Goal: Task Accomplishment & Management: Manage account settings

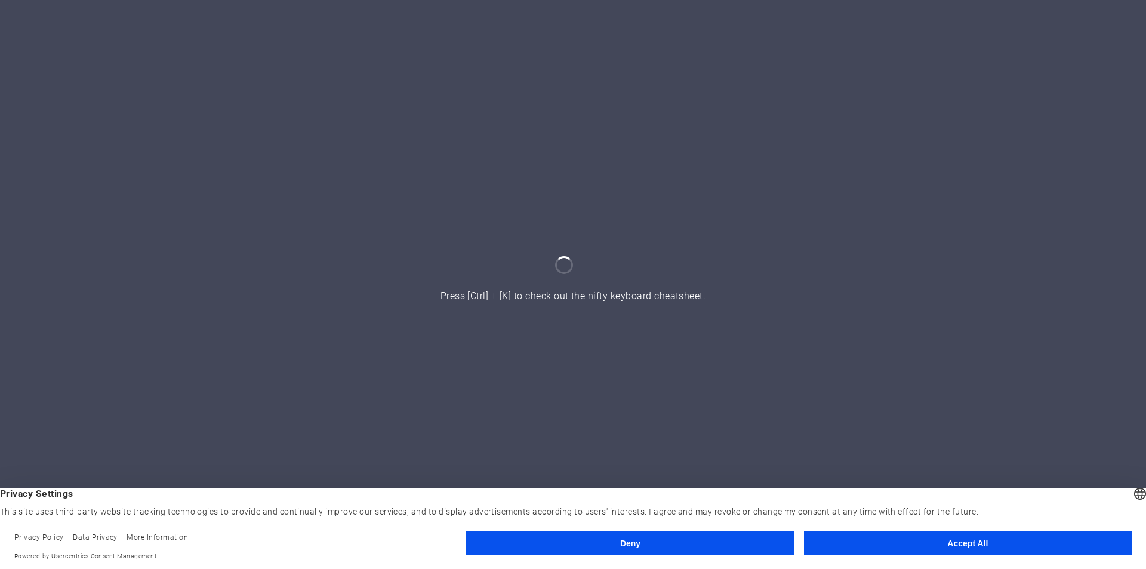
drag, startPoint x: 719, startPoint y: 537, endPoint x: 941, endPoint y: 508, distance: 223.9
click at [941, 508] on div "English Deutsch English Deutsch Privacy Settings This site uses third-party web…" at bounding box center [573, 528] width 1146 height 81
click at [945, 541] on button "Accept All" at bounding box center [968, 543] width 328 height 24
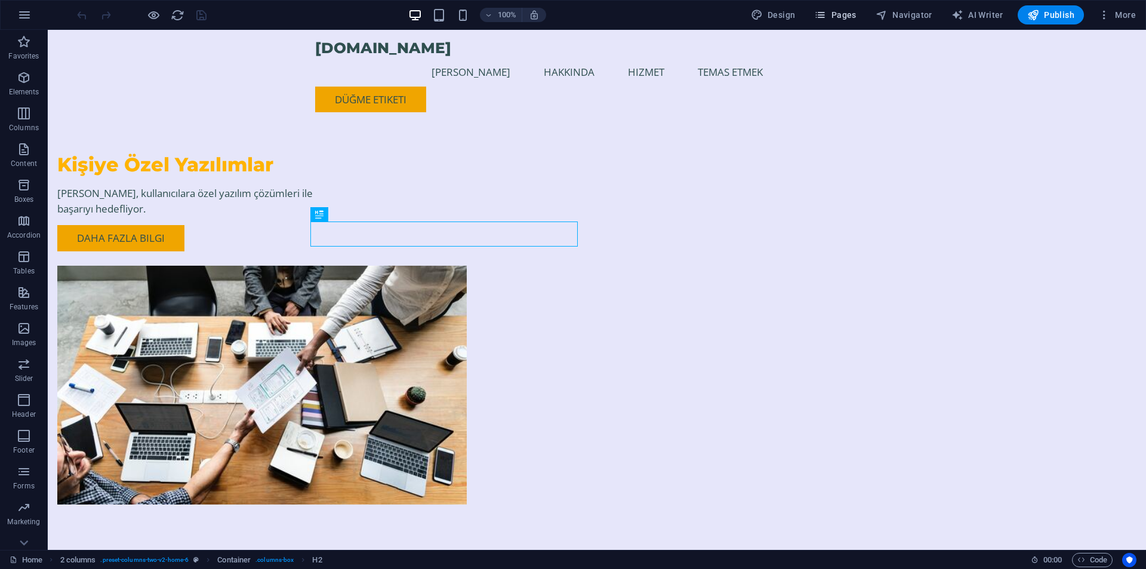
click at [843, 18] on span "Pages" at bounding box center [835, 15] width 42 height 12
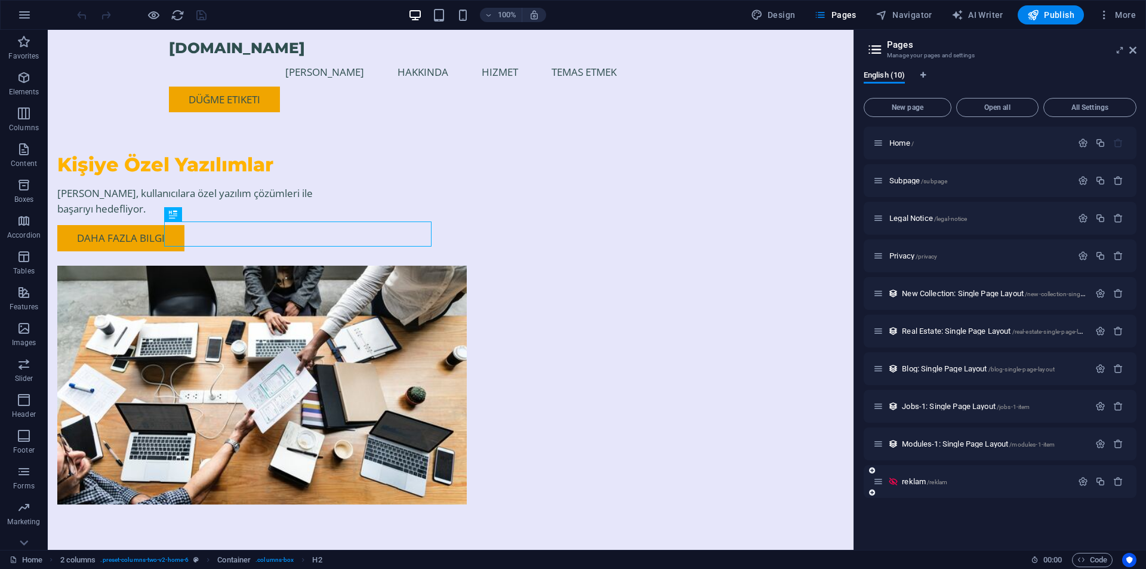
click at [894, 480] on icon at bounding box center [893, 481] width 10 height 10
click at [1120, 480] on icon "button" at bounding box center [1118, 481] width 10 height 10
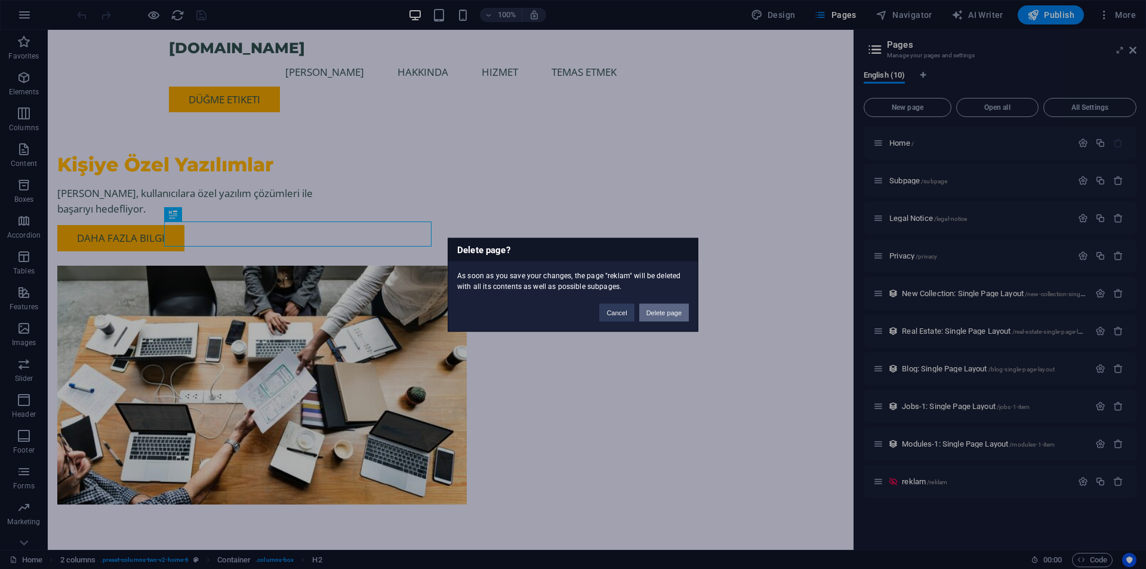
click at [651, 312] on button "Delete page" at bounding box center [664, 312] width 50 height 18
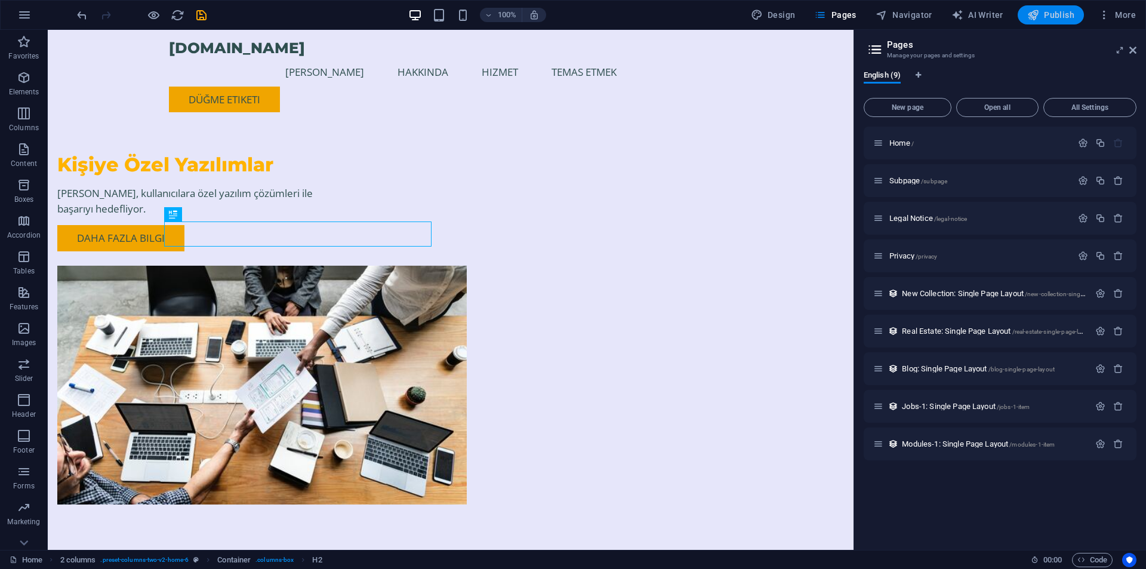
click at [1043, 10] on span "Publish" at bounding box center [1050, 15] width 47 height 12
checkbox input "false"
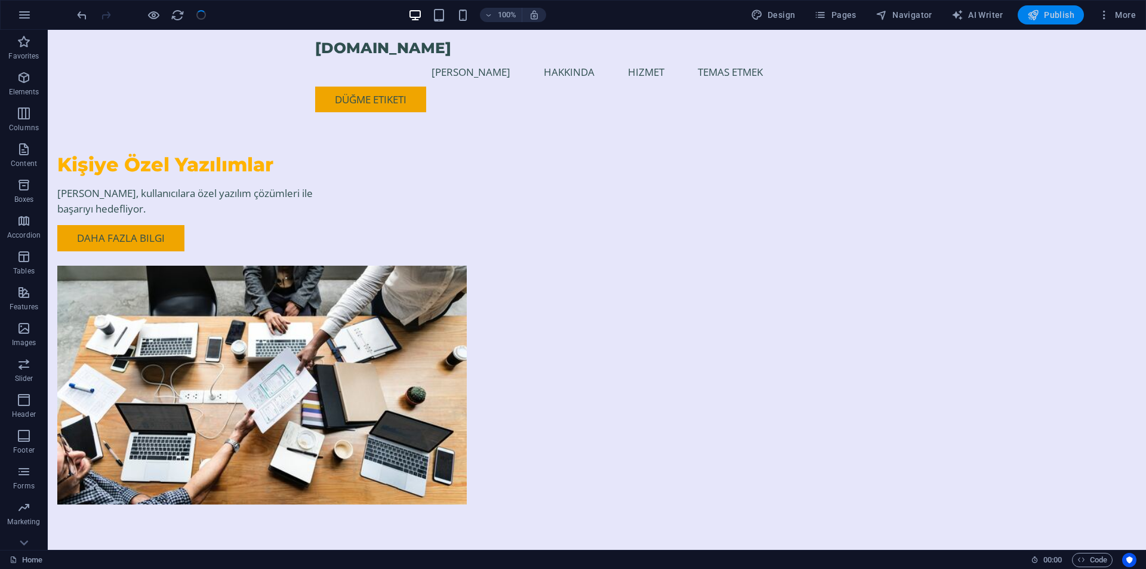
click at [1052, 17] on span "Publish" at bounding box center [1050, 15] width 47 height 12
